Goal: Task Accomplishment & Management: Complete application form

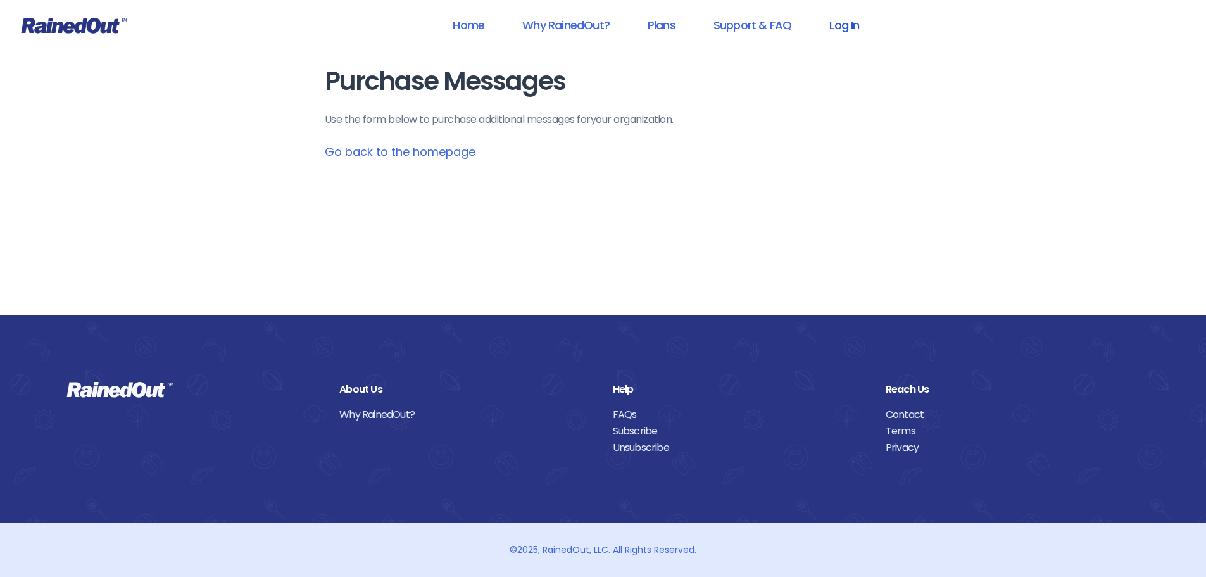
click at [845, 18] on link "Log In" at bounding box center [844, 25] width 63 height 28
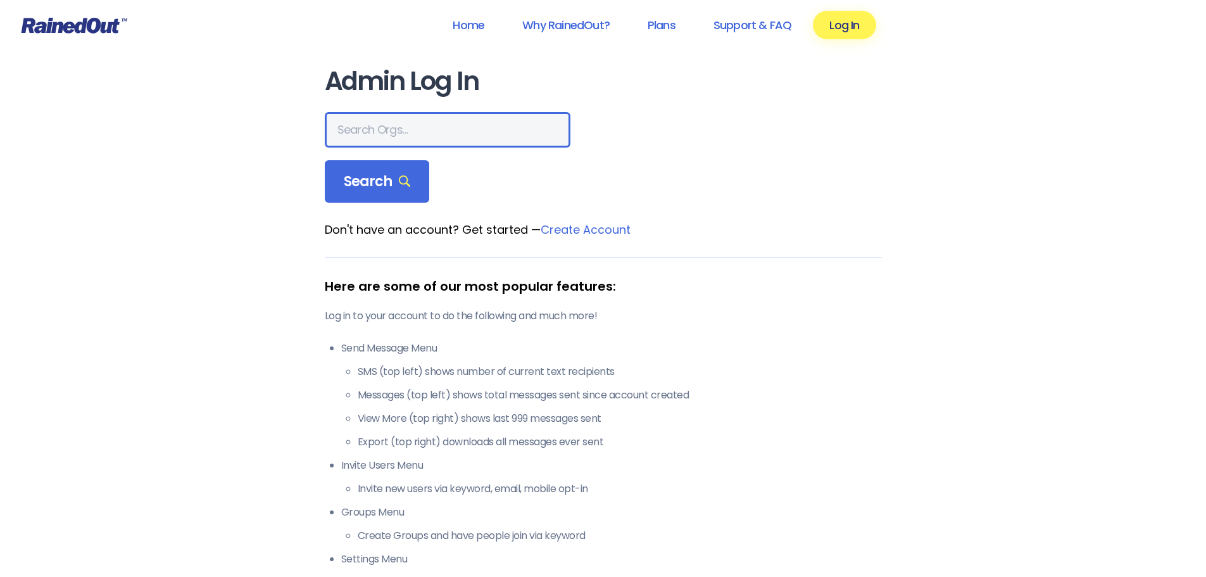
click at [428, 120] on input "text" at bounding box center [448, 129] width 246 height 35
type input "seabrook"
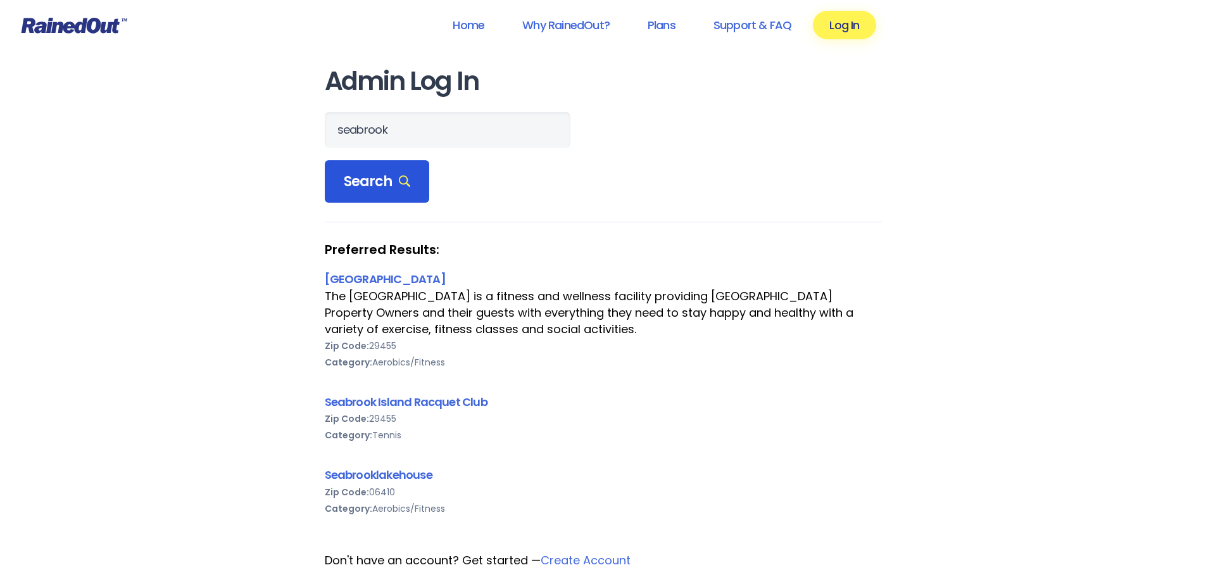
click at [399, 185] on icon at bounding box center [405, 181] width 12 height 12
drag, startPoint x: 401, startPoint y: 387, endPoint x: 401, endPoint y: 398, distance: 10.1
click at [401, 396] on div "[GEOGRAPHIC_DATA] [GEOGRAPHIC_DATA] is a fitness and wellness facility providin…" at bounding box center [603, 401] width 557 height 262
click at [401, 406] on link "Seabrook Island Racquet Club" at bounding box center [406, 402] width 163 height 16
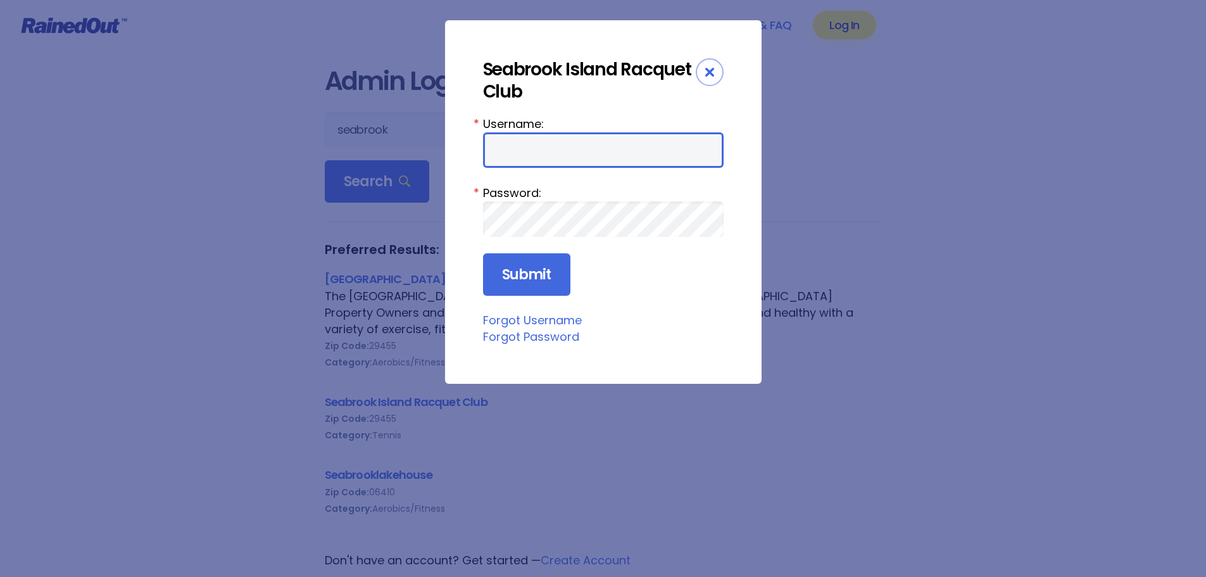
click at [515, 139] on input "Username:" at bounding box center [603, 149] width 241 height 35
type input "racquetclub"
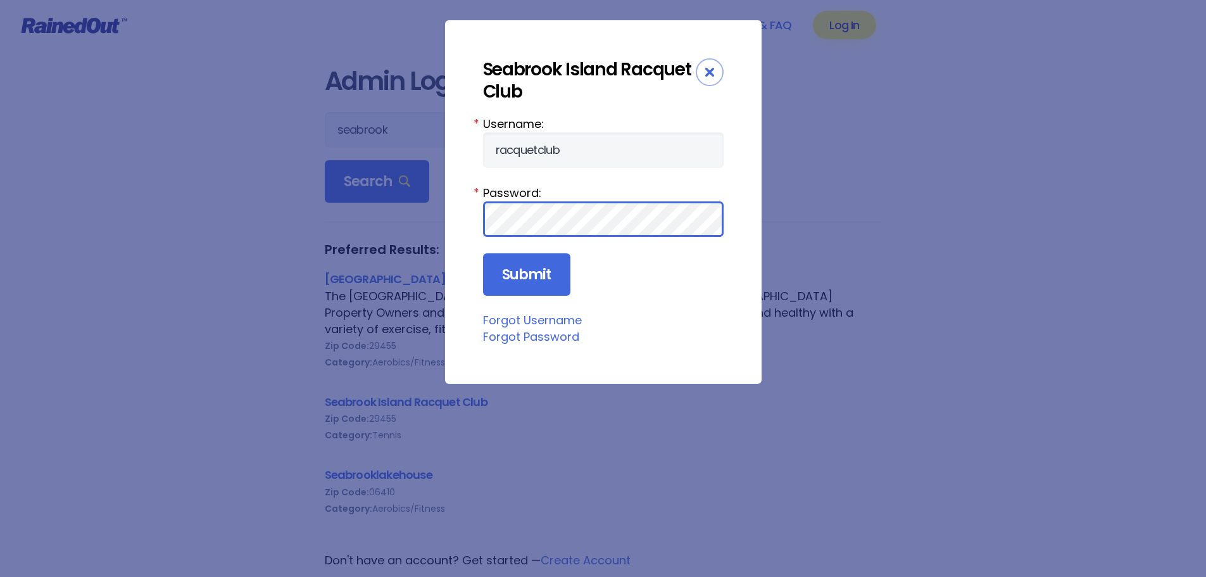
click at [483, 253] on input "Submit" at bounding box center [526, 274] width 87 height 43
